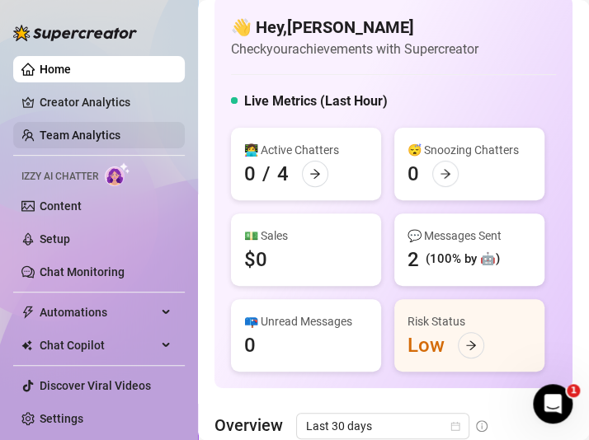
scroll to position [15, 0]
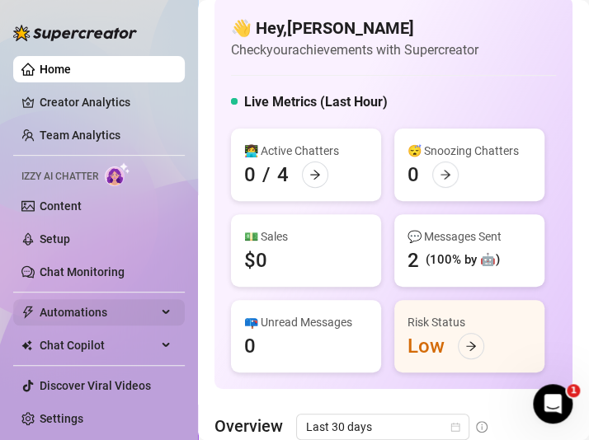
click at [102, 314] on span "Automations" at bounding box center [98, 312] width 117 height 26
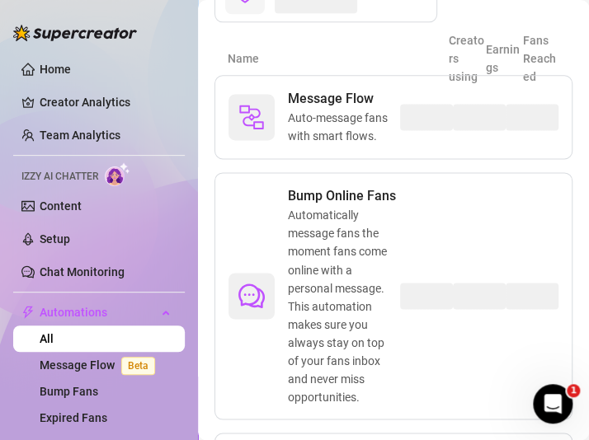
scroll to position [462, 0]
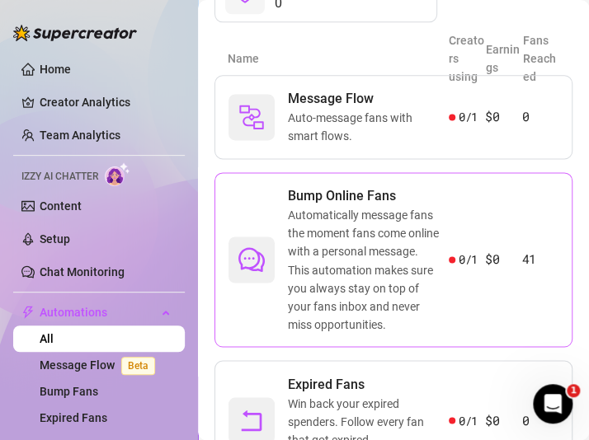
click at [291, 292] on span "Automatically message fans the moment fans come online with a personal message.…" at bounding box center [368, 269] width 161 height 127
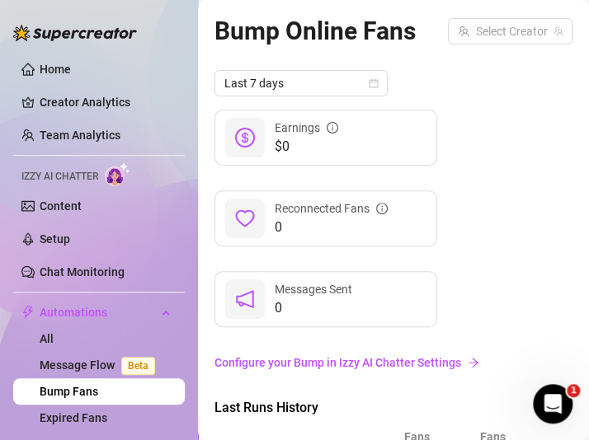
click at [356, 365] on link "Configure your Bump in Izzy AI Chatter Settings" at bounding box center [393, 363] width 358 height 18
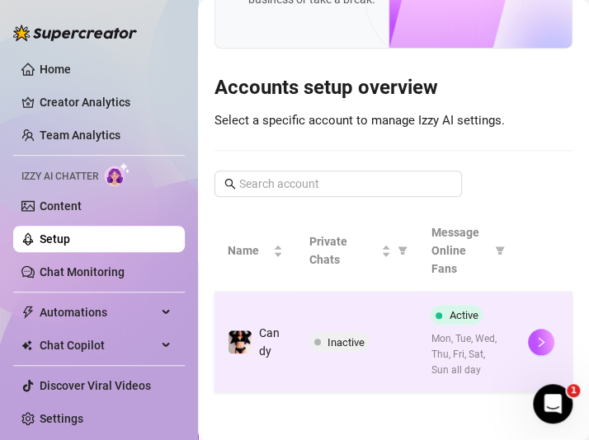
scroll to position [157, 0]
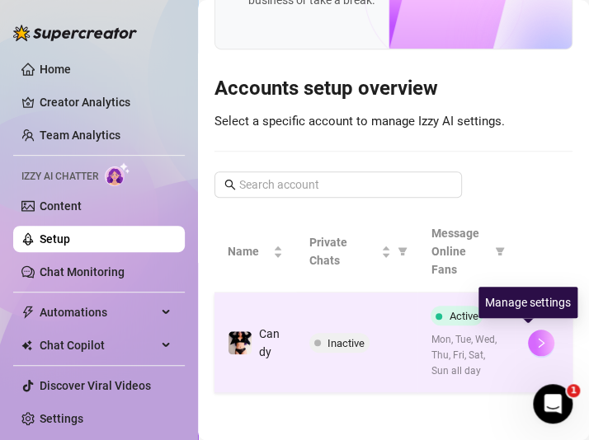
click at [535, 337] on icon "right" at bounding box center [541, 343] width 12 height 12
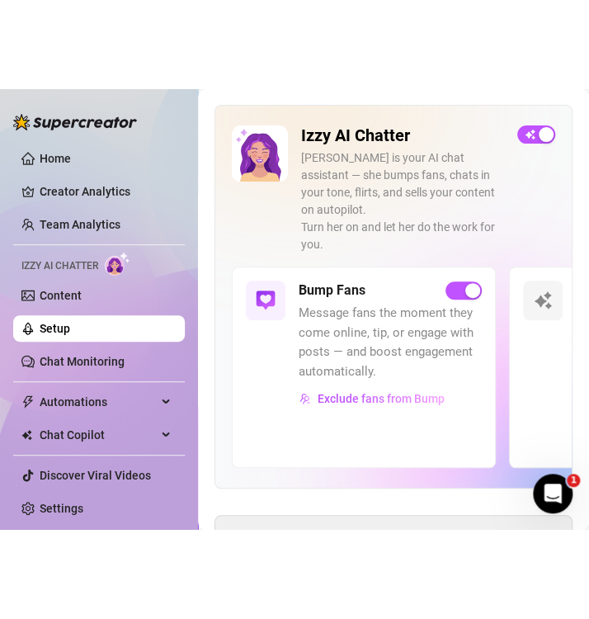
scroll to position [124, 0]
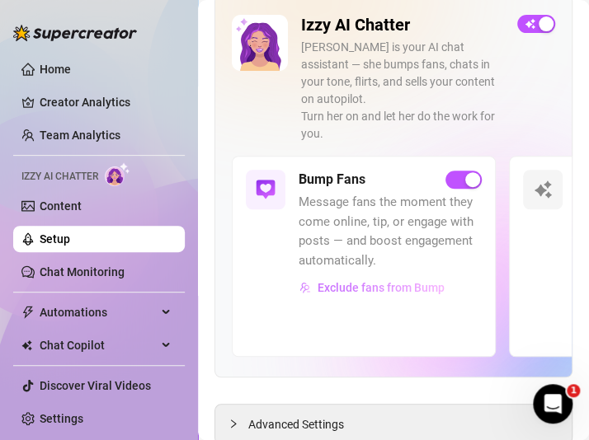
click at [394, 281] on span "Exclude fans from Bump" at bounding box center [381, 287] width 127 height 13
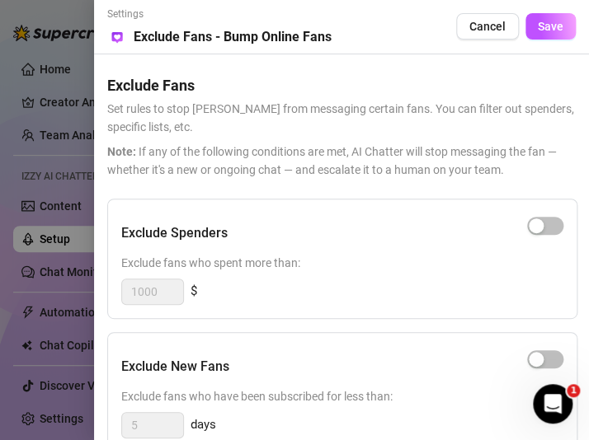
scroll to position [0, 0]
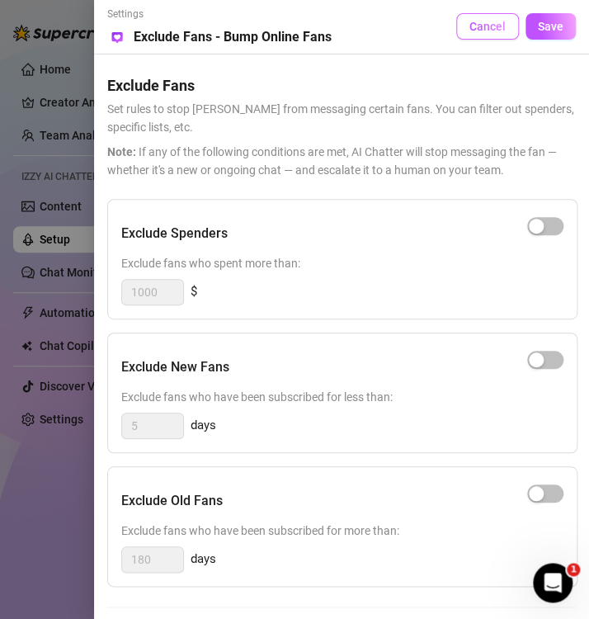
click at [492, 26] on span "Cancel" at bounding box center [487, 26] width 36 height 13
